Goal: Information Seeking & Learning: Learn about a topic

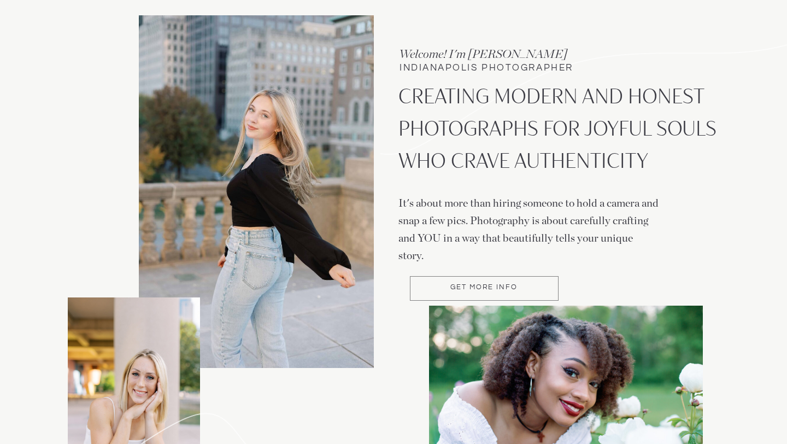
scroll to position [133, 0]
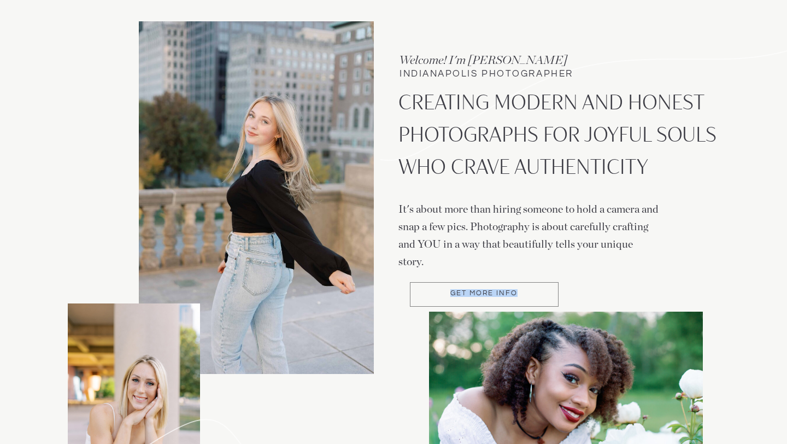
click at [445, 290] on p "Get more Info" at bounding box center [484, 294] width 148 height 9
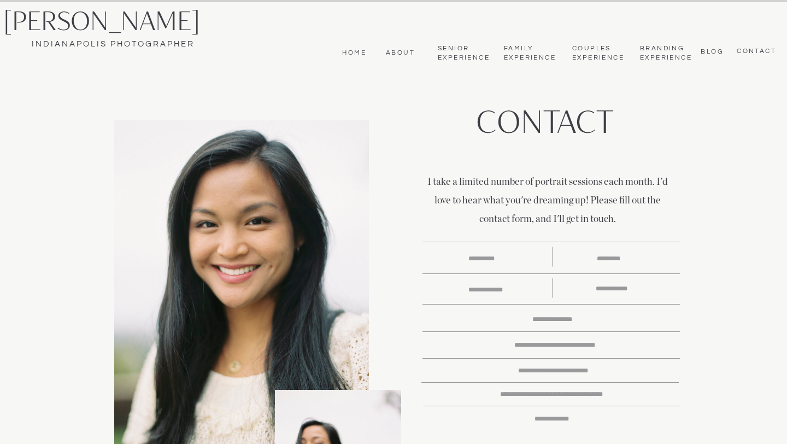
scroll to position [44, 0]
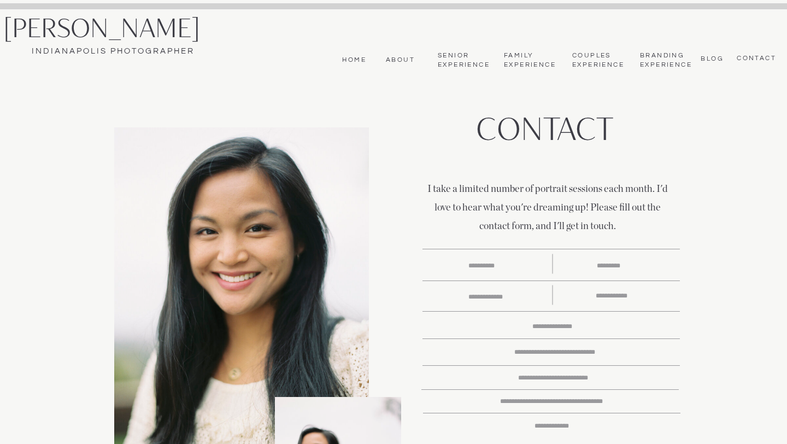
click at [460, 60] on nav "Senior Experience" at bounding box center [463, 60] width 51 height 18
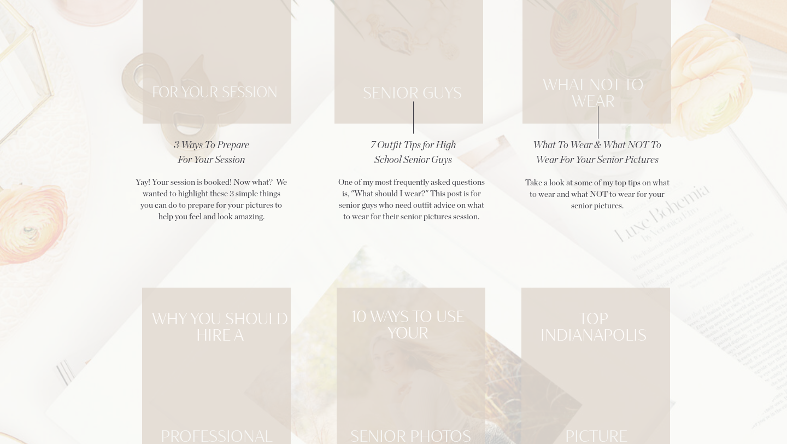
scroll to position [4401, 0]
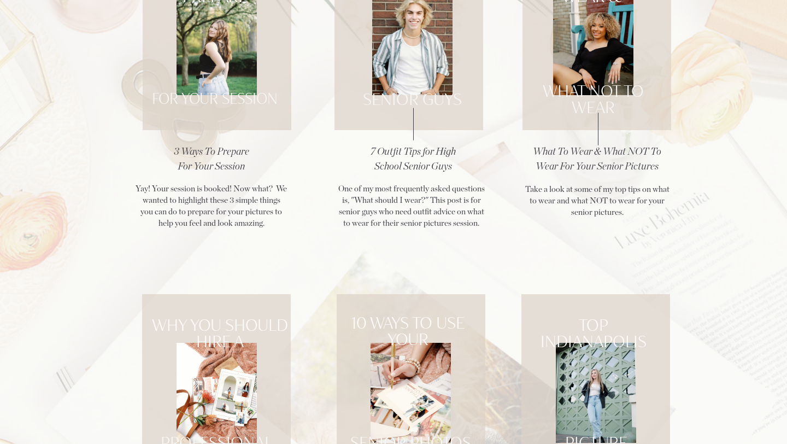
click at [542, 163] on h3 "What To Wear & What NOT To Wear For Your Senior Pictures" at bounding box center [597, 164] width 134 height 39
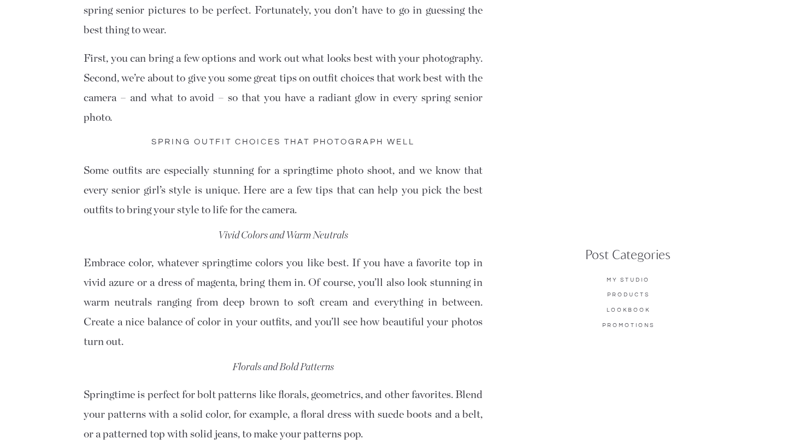
scroll to position [1271, 0]
click at [613, 293] on p "Products" at bounding box center [628, 295] width 80 height 10
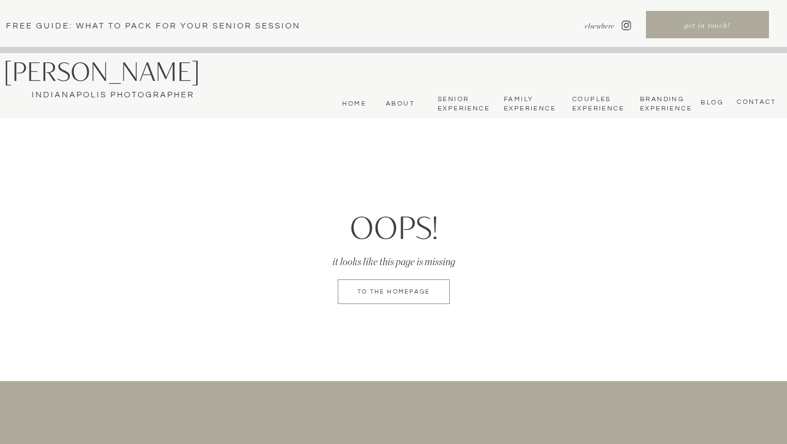
click at [27, 30] on h2 "Free Guide: What To pack for your senior session" at bounding box center [162, 25] width 313 height 11
click at [753, 104] on nav "CONTACT" at bounding box center [755, 102] width 43 height 9
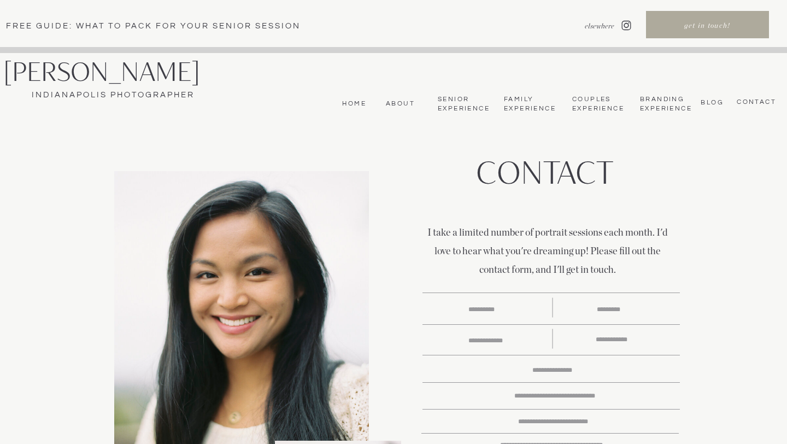
click at [659, 104] on nav "Branding Experience" at bounding box center [665, 104] width 50 height 18
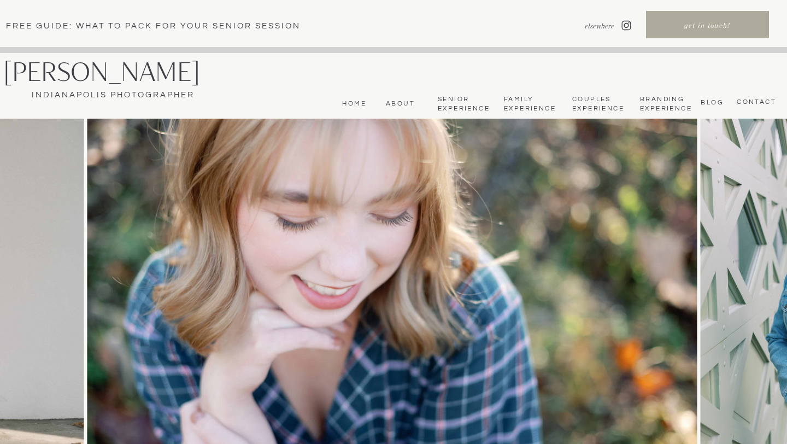
click at [457, 105] on nav "Senior Experience" at bounding box center [463, 104] width 51 height 18
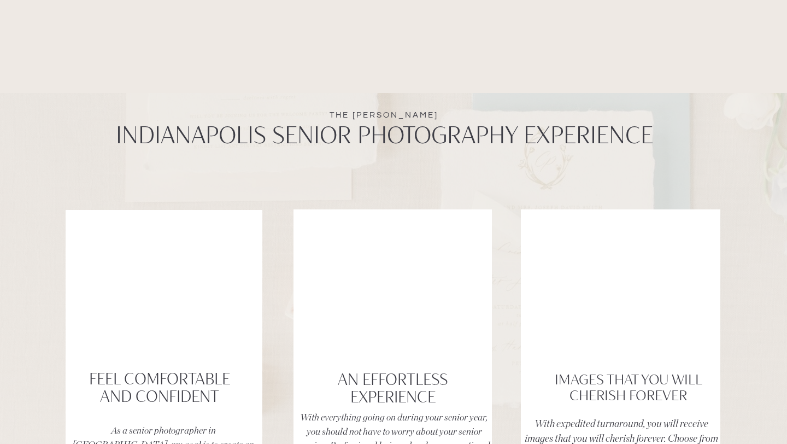
scroll to position [1974, 0]
